Goal: Task Accomplishment & Management: Manage account settings

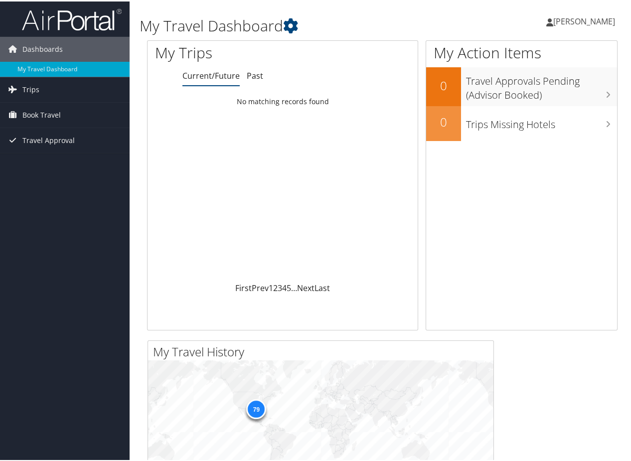
click at [574, 19] on span "Crystal Simmons" at bounding box center [584, 19] width 62 height 11
click at [526, 91] on link "View Travel Profile" at bounding box center [557, 88] width 111 height 17
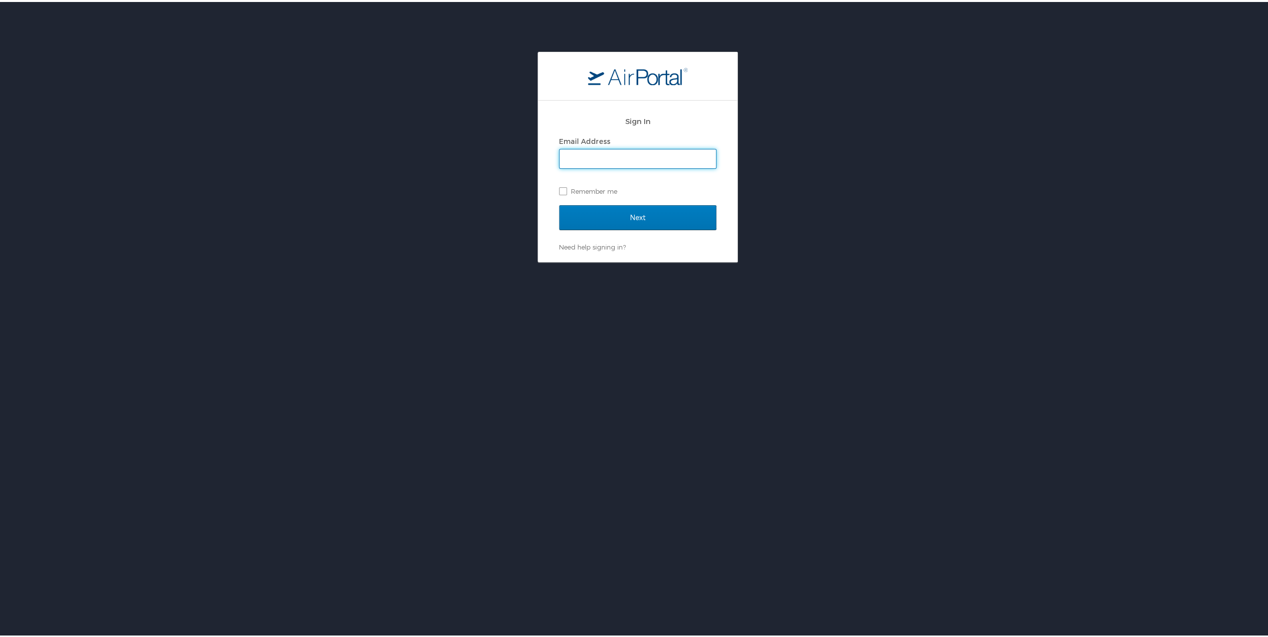
drag, startPoint x: 707, startPoint y: 161, endPoint x: 696, endPoint y: 156, distance: 12.5
click at [705, 161] on keeper-lock "Open Keeper Popup" at bounding box center [706, 157] width 12 height 12
type input "crystal.simmons@la.gov"
drag, startPoint x: 556, startPoint y: 187, endPoint x: 563, endPoint y: 213, distance: 26.5
click at [559, 189] on label "Remember me" at bounding box center [637, 189] width 157 height 15
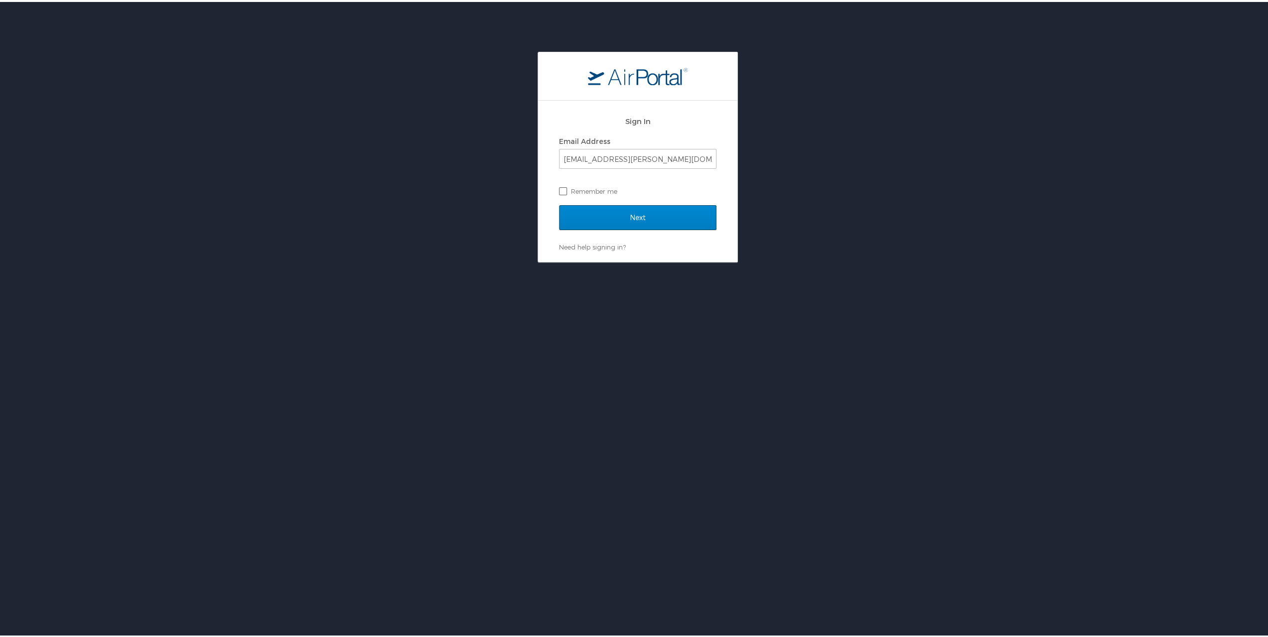
click at [559, 189] on input "Remember me" at bounding box center [562, 188] width 6 height 6
checkbox input "true"
click at [570, 220] on input "Next" at bounding box center [637, 215] width 157 height 25
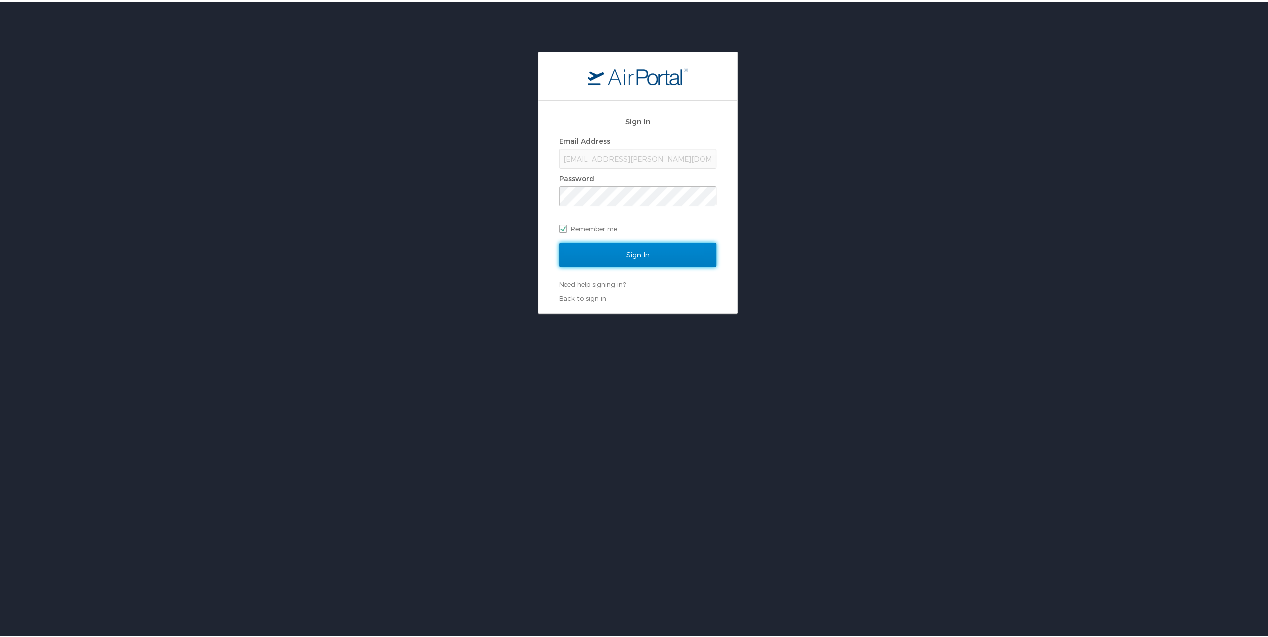
click at [600, 248] on input "Sign In" at bounding box center [637, 253] width 157 height 25
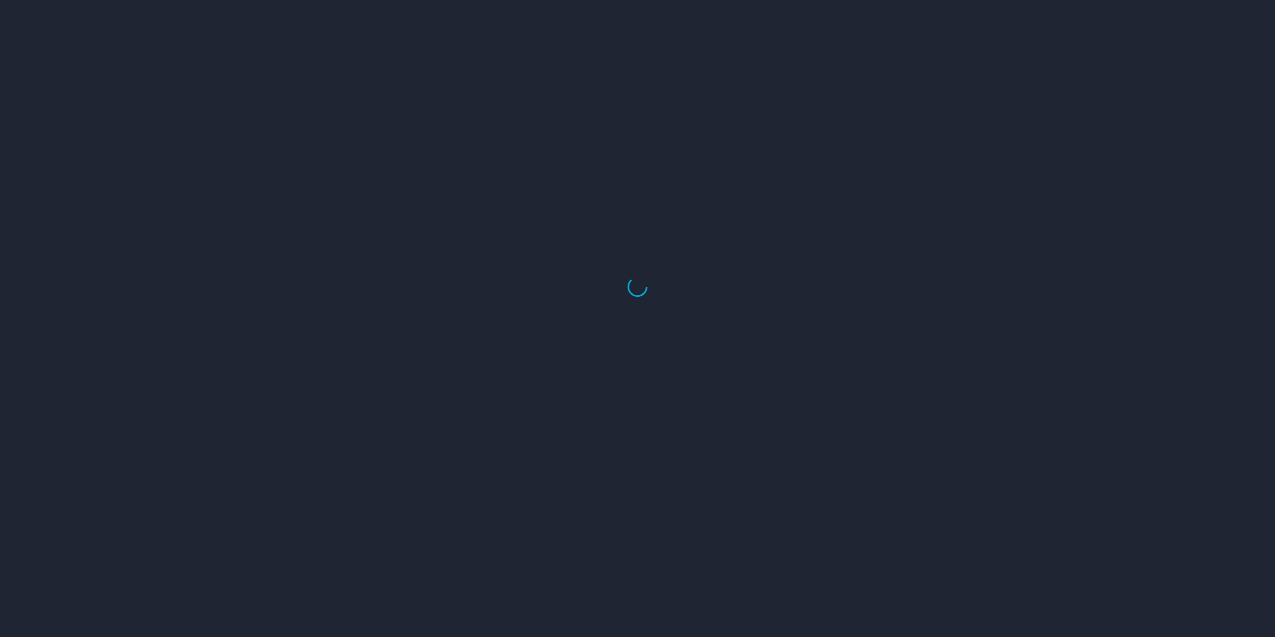
select select "US"
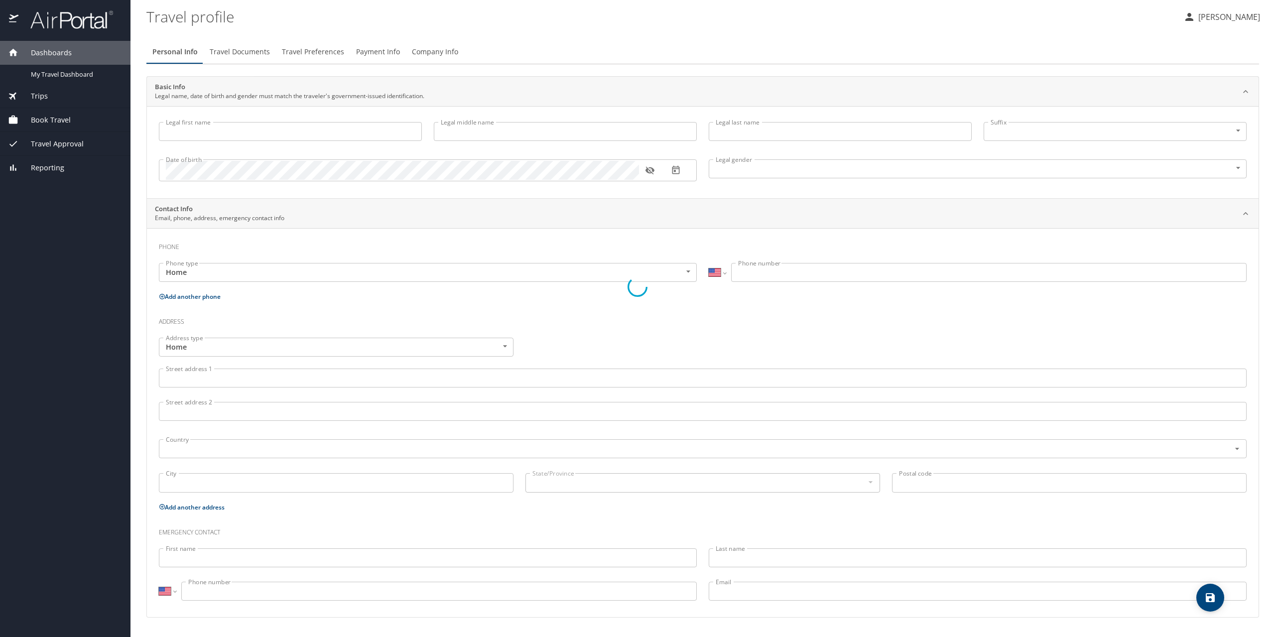
type input "Crystal"
type input "Simmons"
type input "Female"
type input "Jeffrey"
type input "Mitchell"
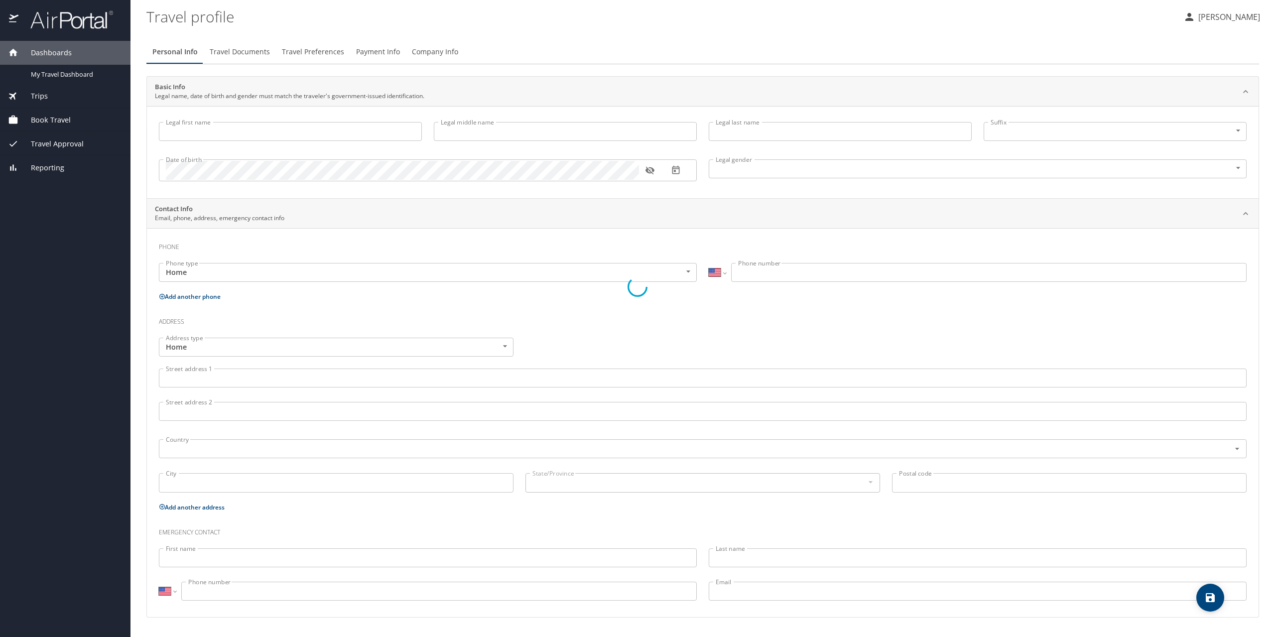
type input "(225) 241-1529"
select select "US"
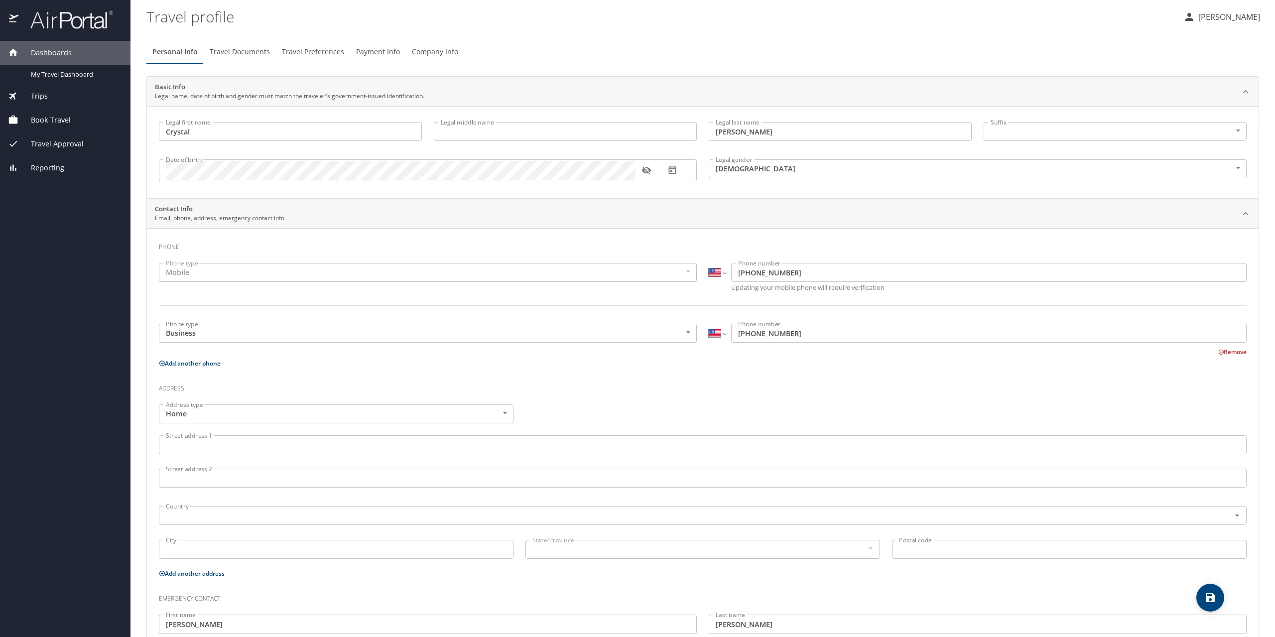
click at [296, 50] on span "Travel Preferences" at bounding box center [313, 52] width 62 height 12
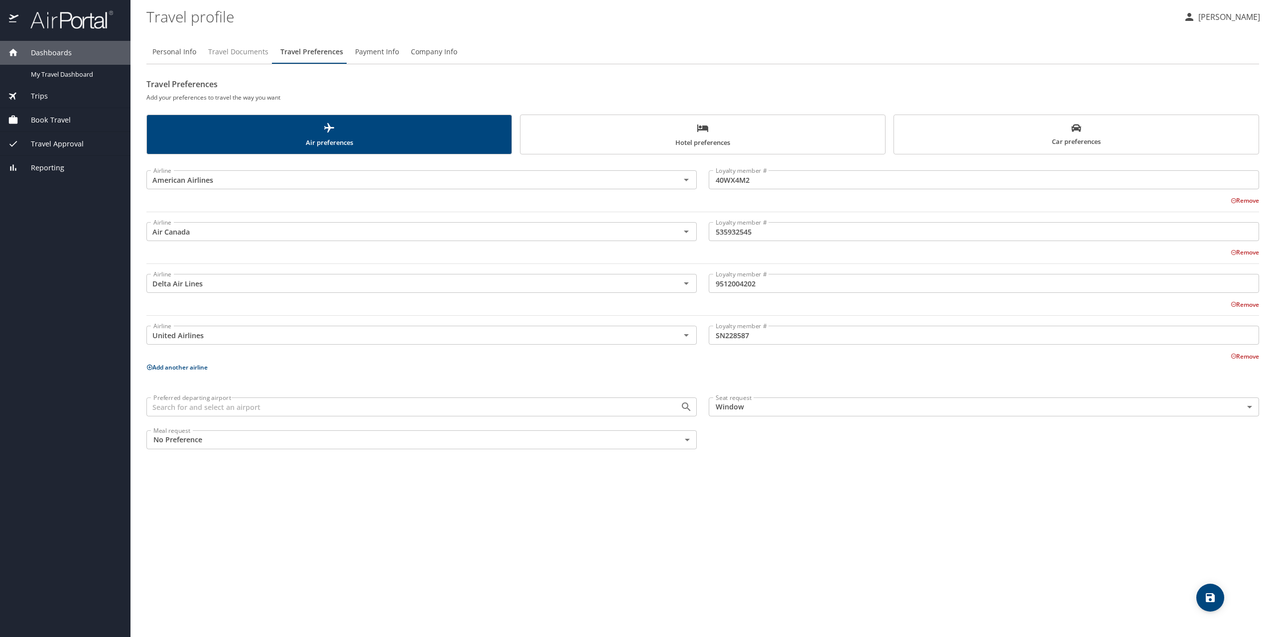
click at [253, 49] on span "Travel Documents" at bounding box center [238, 52] width 60 height 12
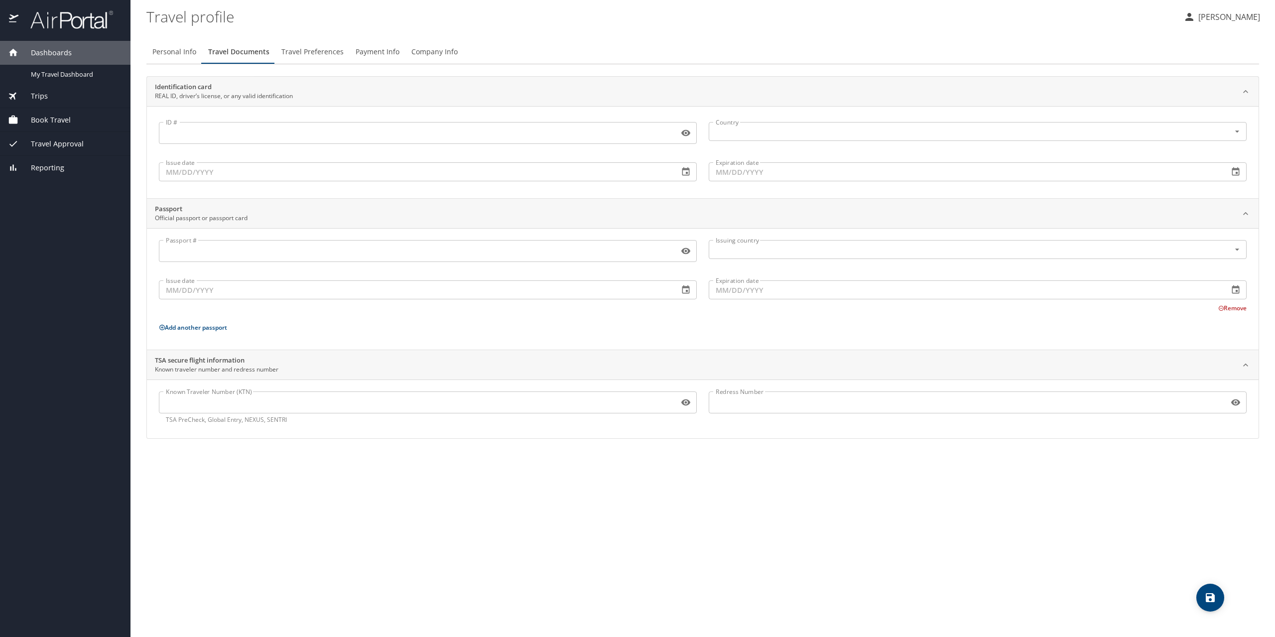
click at [298, 50] on span "Travel Preferences" at bounding box center [312, 52] width 62 height 12
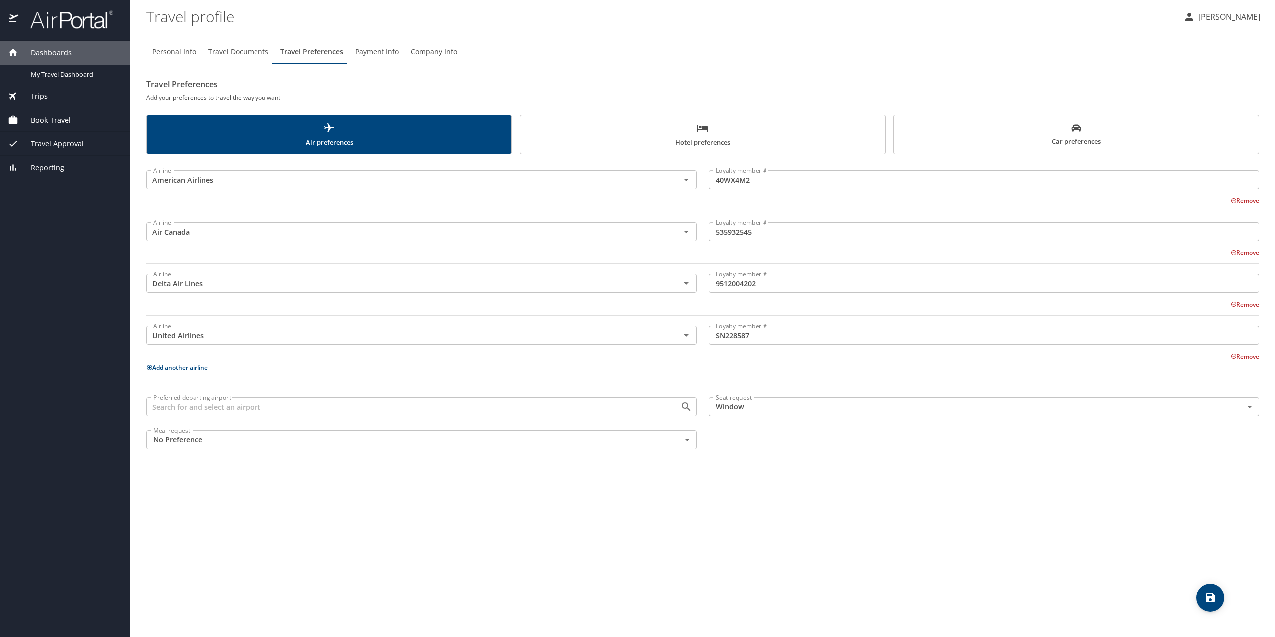
click at [699, 135] on span "Hotel preferences" at bounding box center [702, 135] width 353 height 26
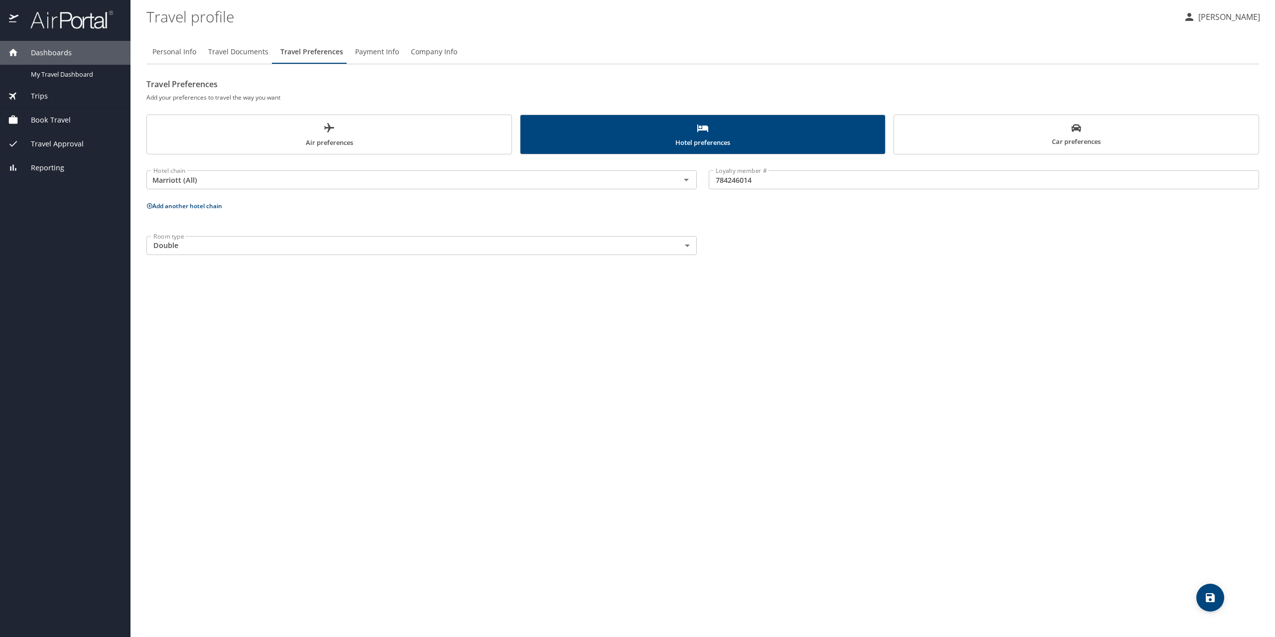
click at [161, 207] on button "Add another hotel chain" at bounding box center [184, 206] width 76 height 8
click at [182, 246] on input "text" at bounding box center [406, 243] width 515 height 13
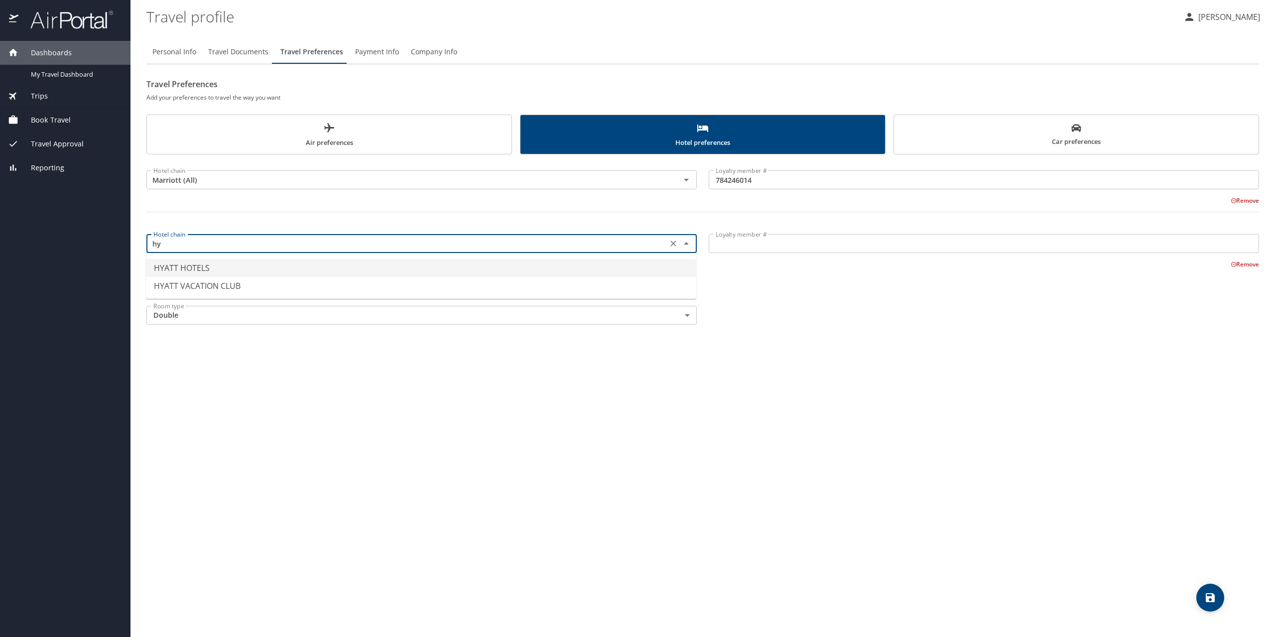
click at [178, 270] on li "HYATT HOTELS" at bounding box center [421, 268] width 550 height 18
type input "HYATT HOTELS"
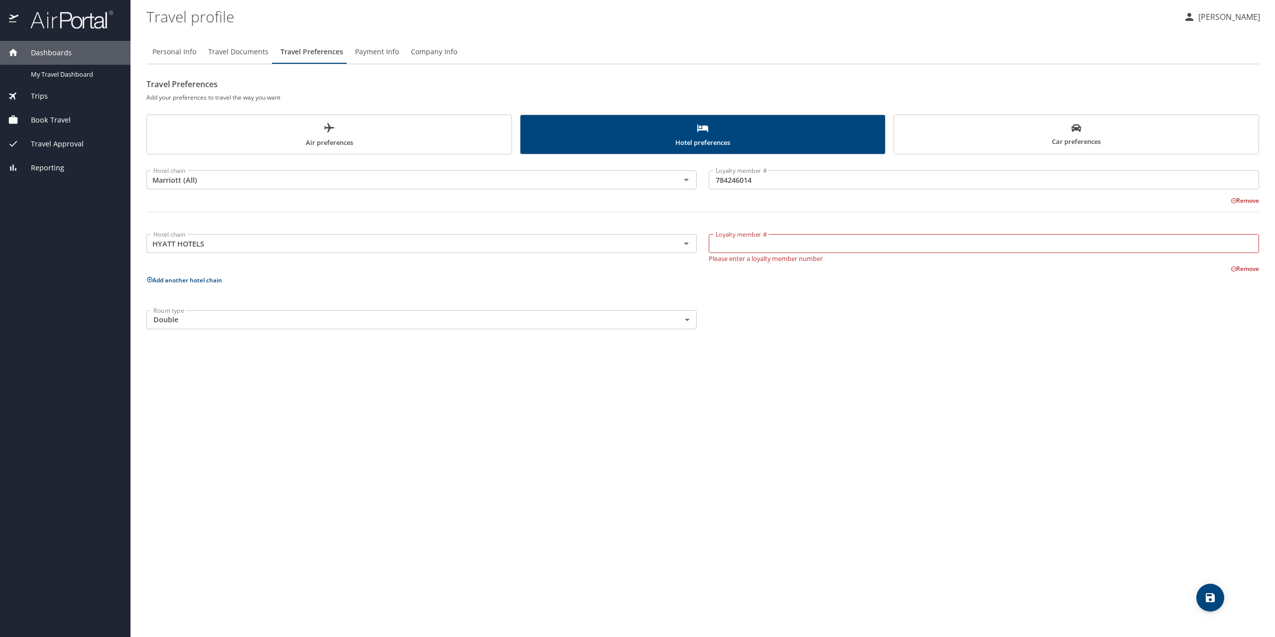
click at [761, 244] on input "Loyalty member #" at bounding box center [984, 243] width 550 height 19
paste input "563225667F"
type input "563225667F"
click at [748, 359] on div "Personal Info Travel Documents Travel Preferences Payment Info Company Info Tra…" at bounding box center [702, 334] width 1113 height 605
click at [1211, 599] on icon "save" at bounding box center [1210, 597] width 9 height 9
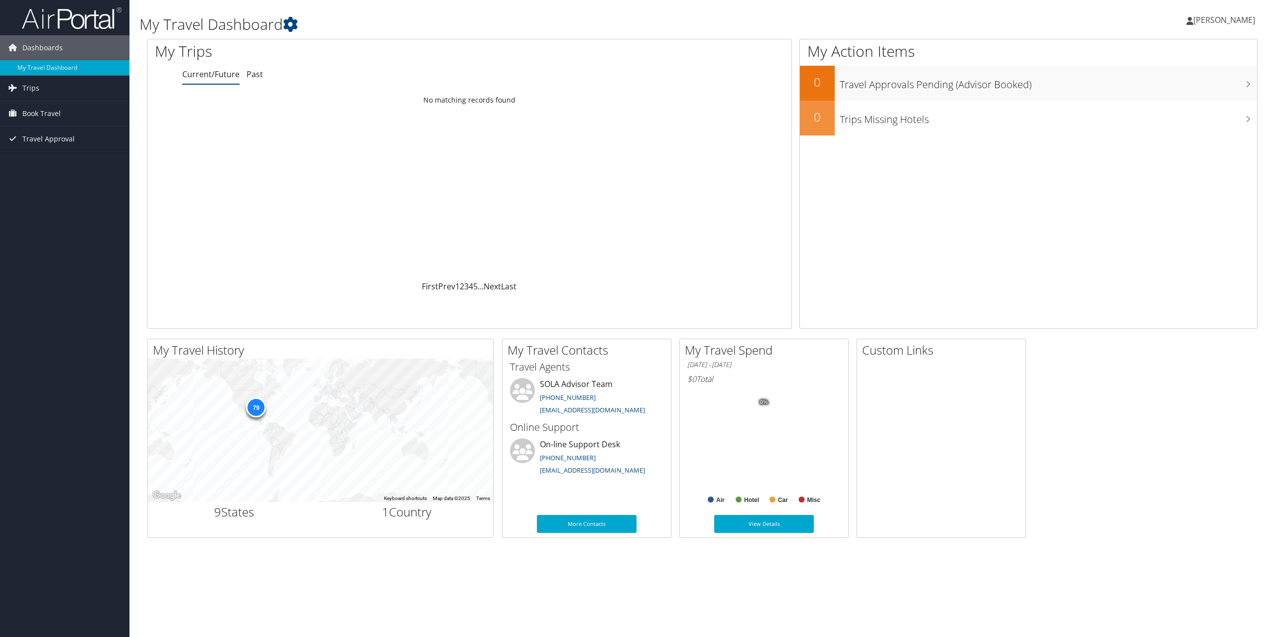
click at [1214, 23] on span "[PERSON_NAME]" at bounding box center [1224, 19] width 62 height 11
click at [1178, 89] on link "View Travel Profile" at bounding box center [1199, 88] width 111 height 17
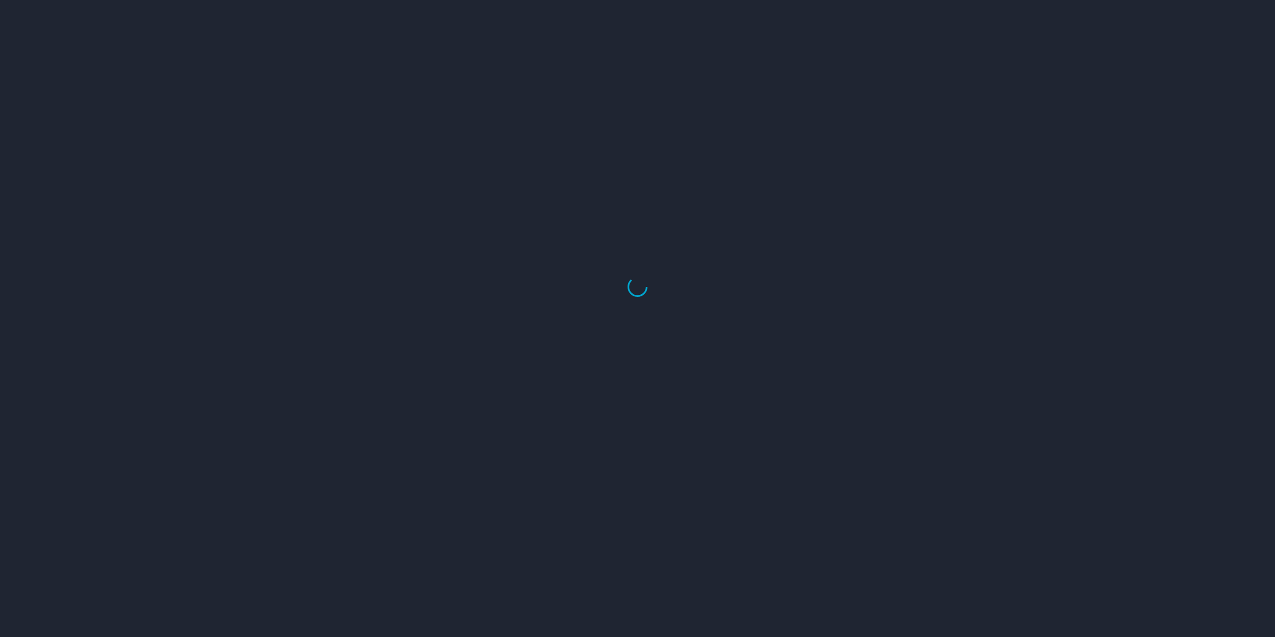
select select "US"
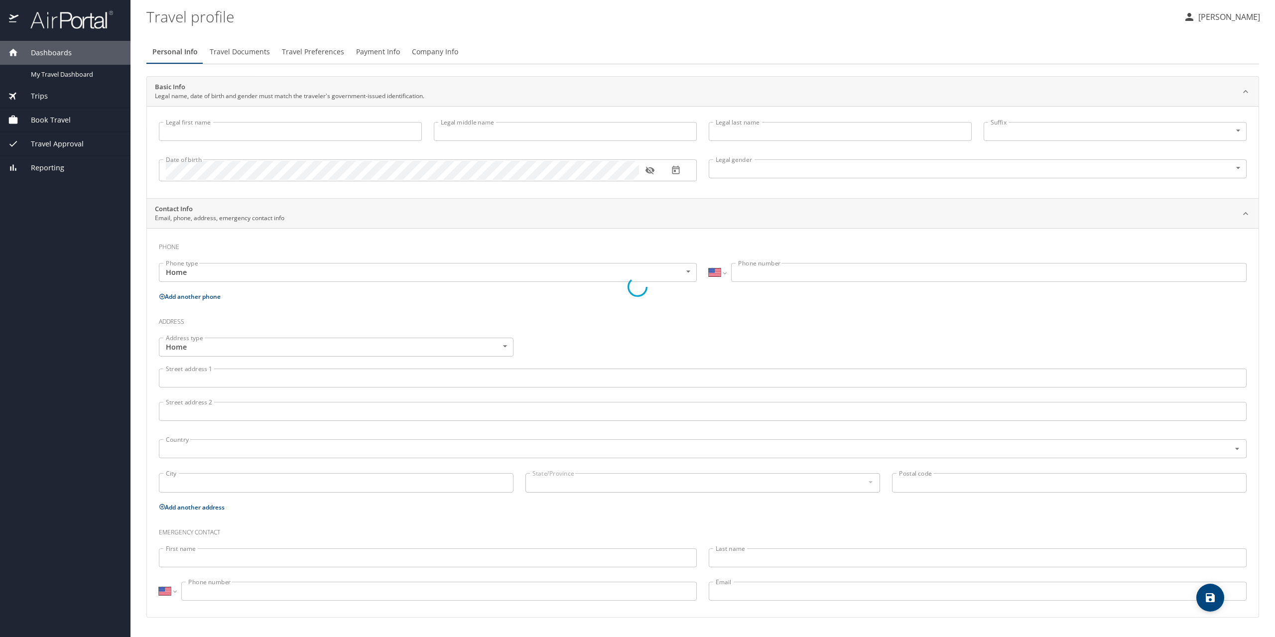
type input "Crystal"
type input "Simmons"
type input "Female"
type input "Jeffrey"
type input "Mitchell"
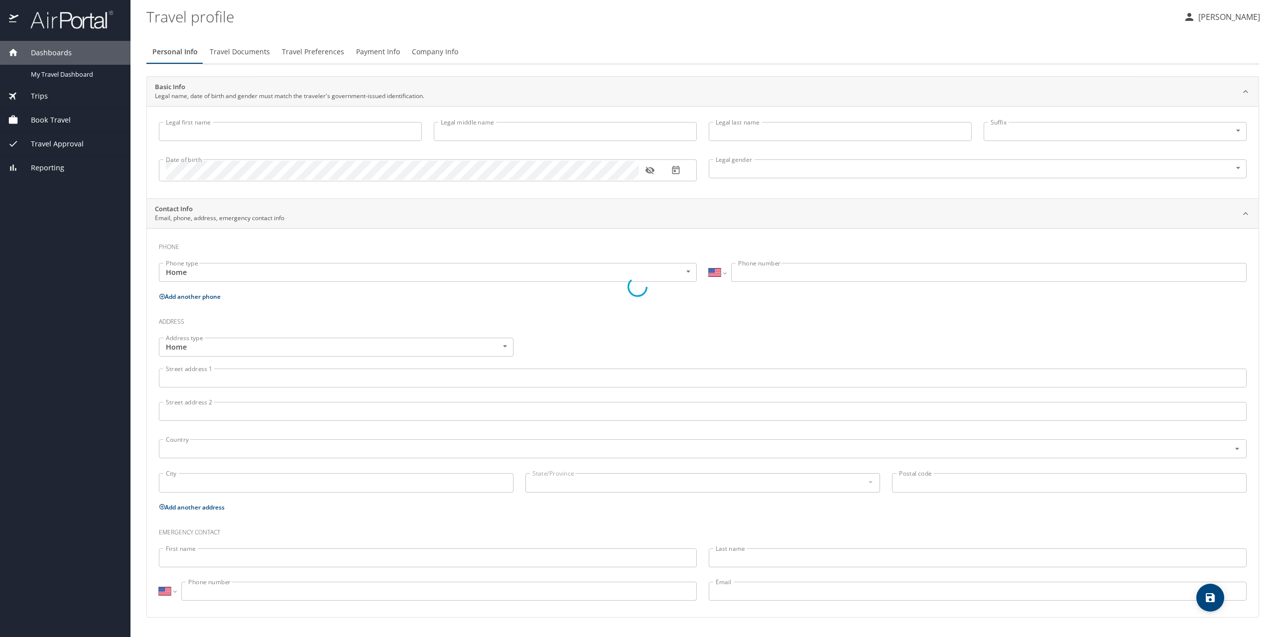
type input "(225) 241-1529"
select select "US"
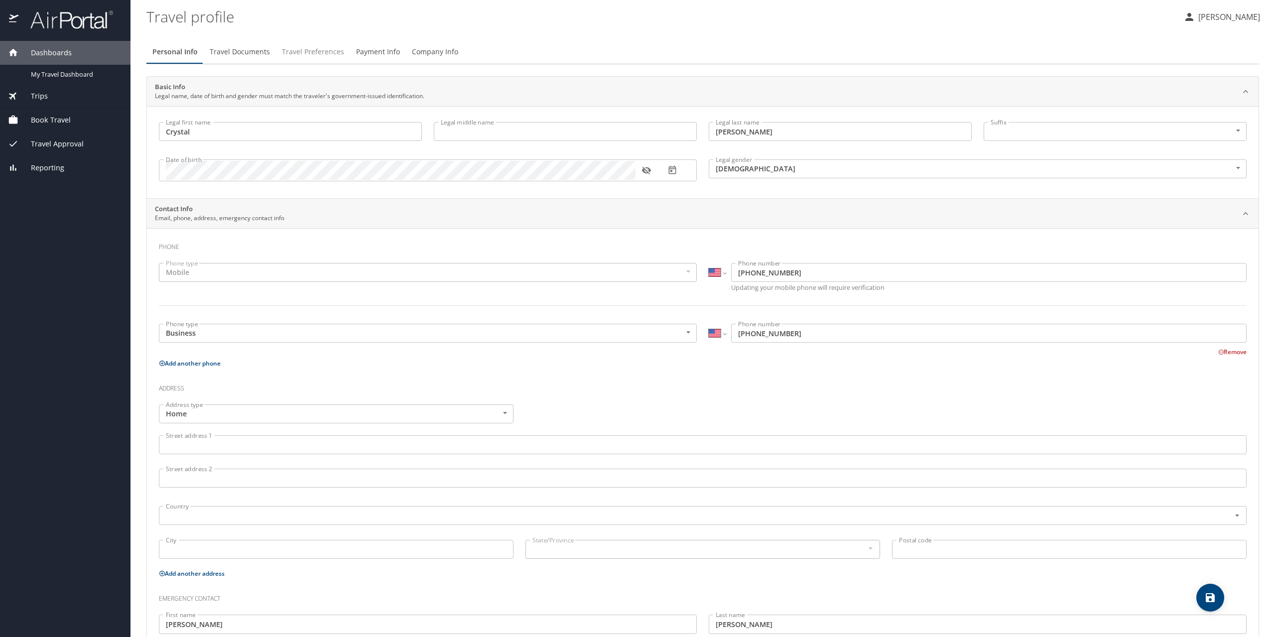
click at [303, 48] on span "Travel Preferences" at bounding box center [313, 52] width 62 height 12
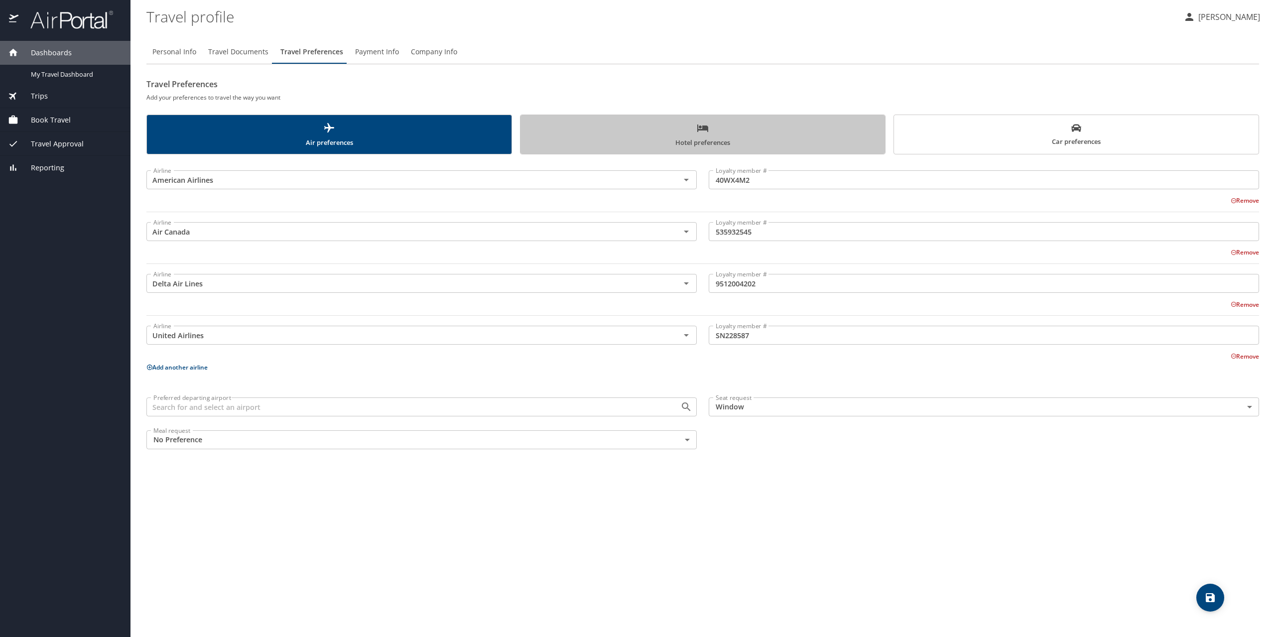
click at [666, 133] on span "Hotel preferences" at bounding box center [702, 135] width 353 height 26
